Goal: Information Seeking & Learning: Learn about a topic

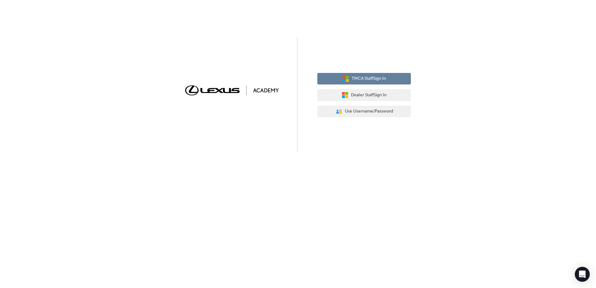
click at [361, 78] on span "TMCA Staff Sign In" at bounding box center [368, 78] width 34 height 7
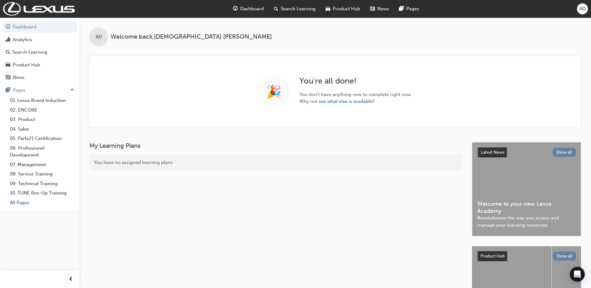
click at [23, 204] on link "All Pages" at bounding box center [41, 203] width 69 height 10
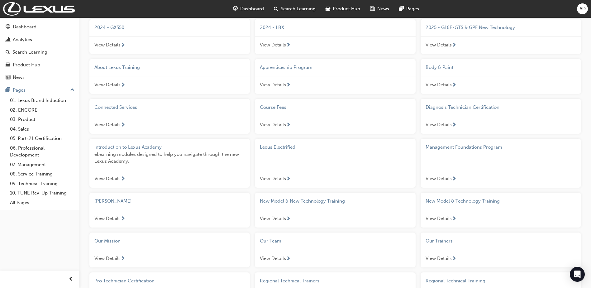
scroll to position [312, 0]
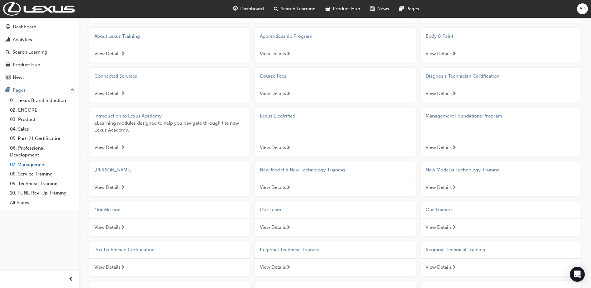
click at [23, 164] on link "07. Management" at bounding box center [41, 165] width 69 height 10
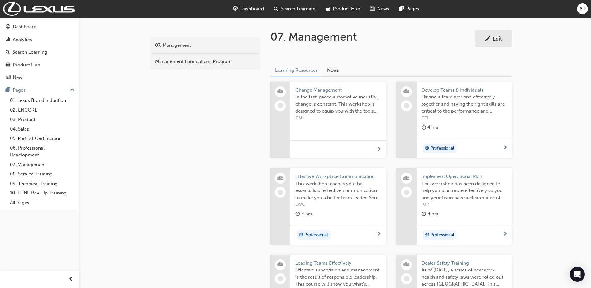
click at [296, 9] on span "Search Learning" at bounding box center [298, 8] width 35 height 7
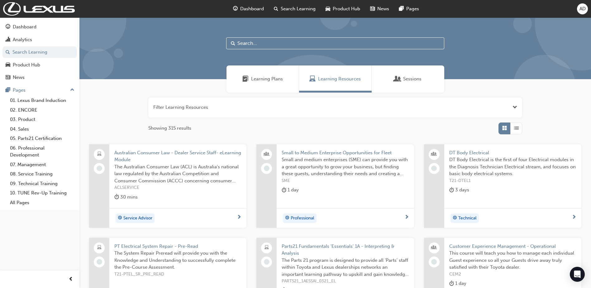
click at [263, 41] on input "text" at bounding box center [335, 43] width 218 height 12
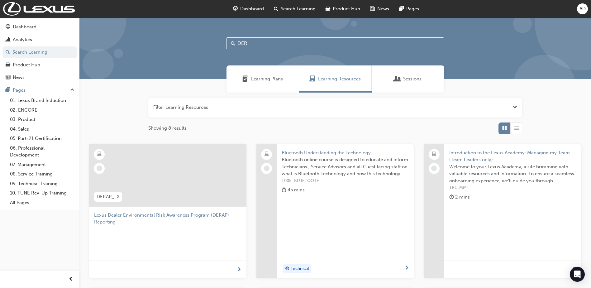
type input "DER"
click at [196, 187] on div at bounding box center [167, 175] width 157 height 62
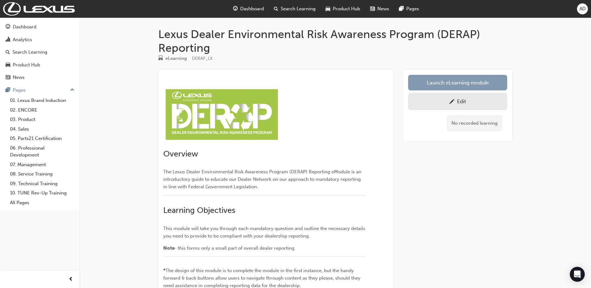
click at [447, 88] on link "Launch eLearning module" at bounding box center [457, 83] width 99 height 16
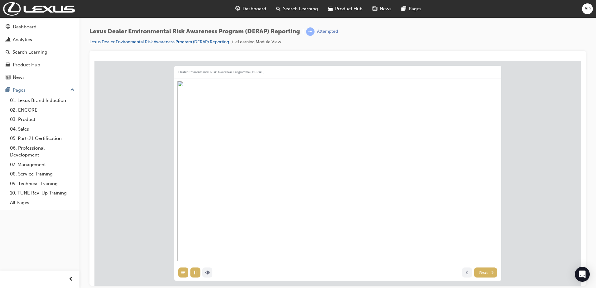
click at [483, 272] on span "Next" at bounding box center [483, 271] width 8 height 5
click at [481, 272] on span "Next" at bounding box center [483, 271] width 8 height 5
click at [482, 273] on span "Next" at bounding box center [483, 271] width 8 height 5
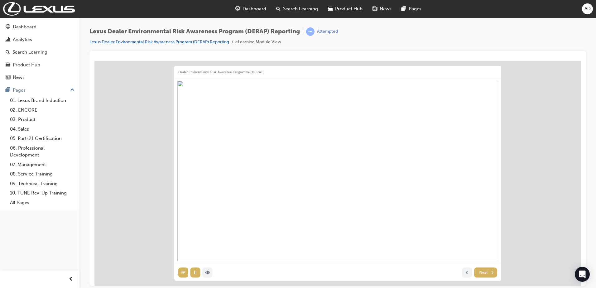
click at [482, 273] on span "Next" at bounding box center [483, 271] width 8 height 5
click at [483, 273] on span "Next" at bounding box center [483, 271] width 8 height 5
click at [479, 272] on span "Next" at bounding box center [483, 271] width 8 height 5
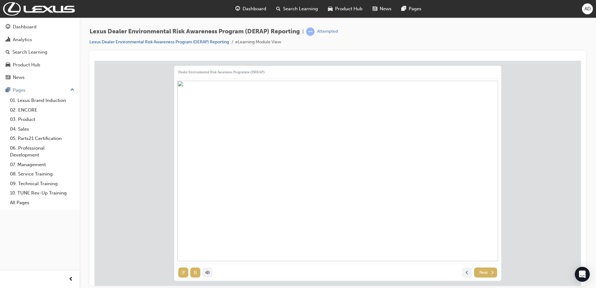
click at [480, 274] on span "Next" at bounding box center [483, 271] width 8 height 5
click at [480, 273] on span "Next" at bounding box center [483, 271] width 8 height 5
click at [480, 269] on button "Next" at bounding box center [485, 272] width 23 height 10
click at [480, 270] on span "Next" at bounding box center [483, 271] width 8 height 5
click at [480, 272] on span "Next" at bounding box center [483, 271] width 8 height 5
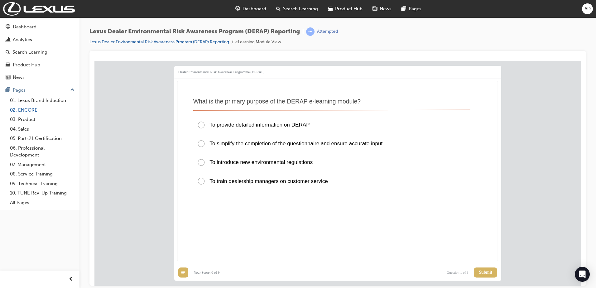
click at [25, 110] on link "02. ENCORE" at bounding box center [41, 110] width 69 height 10
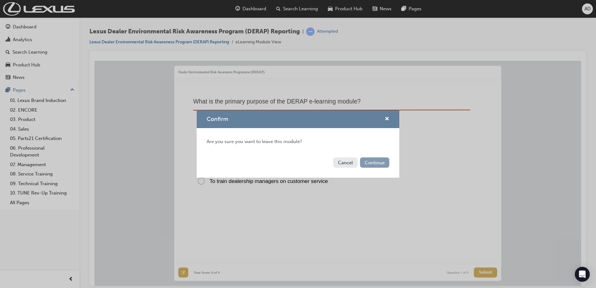
click at [369, 164] on button "Continue" at bounding box center [374, 162] width 29 height 10
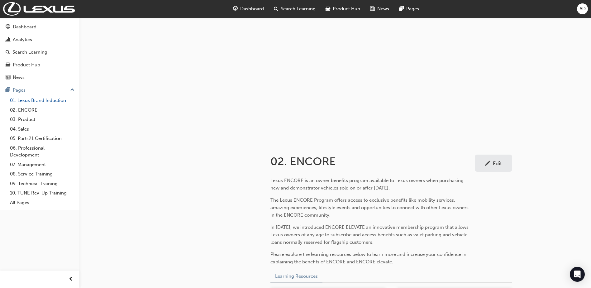
click at [30, 102] on link "01. Lexus Brand Induction" at bounding box center [41, 101] width 69 height 10
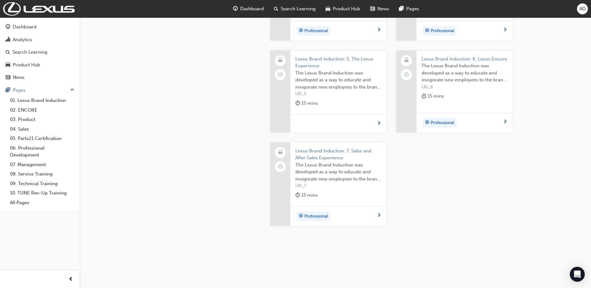
scroll to position [280, 0]
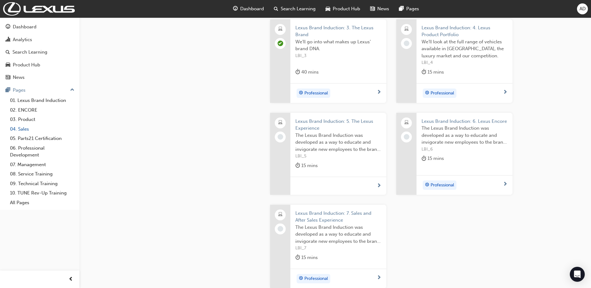
click at [23, 130] on link "04. Sales" at bounding box center [41, 129] width 69 height 10
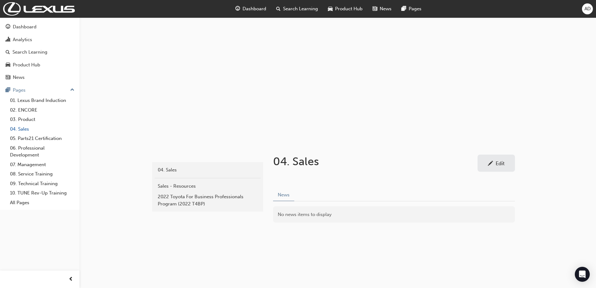
click at [22, 128] on link "04. Sales" at bounding box center [41, 129] width 69 height 10
click at [41, 137] on link "05. Parts21 Certification" at bounding box center [41, 139] width 69 height 10
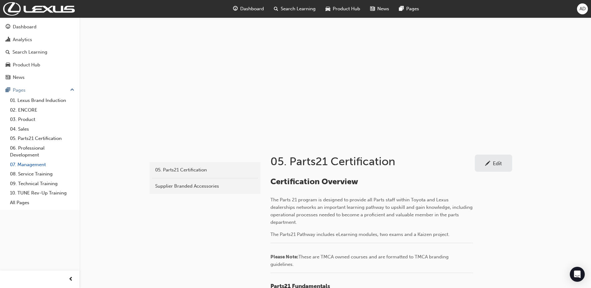
click at [38, 166] on link "07. Management" at bounding box center [41, 165] width 69 height 10
